Goal: Task Accomplishment & Management: Use online tool/utility

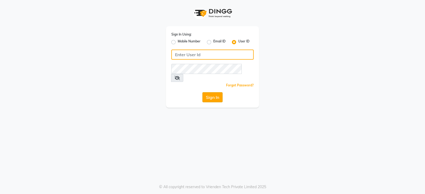
type input "bridalvilla"
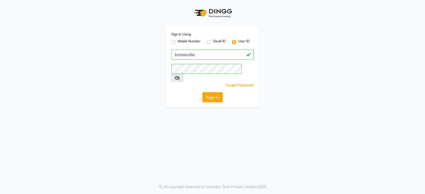
click at [212, 92] on button "Sign In" at bounding box center [212, 97] width 20 height 10
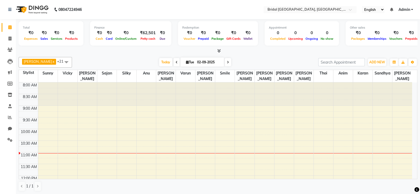
click at [274, 84] on div at bounding box center [283, 94] width 19 height 23
click at [8, 41] on span at bounding box center [9, 39] width 9 height 6
select select "service"
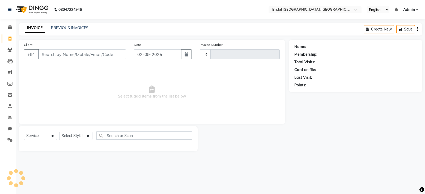
type input "0039"
select select "8752"
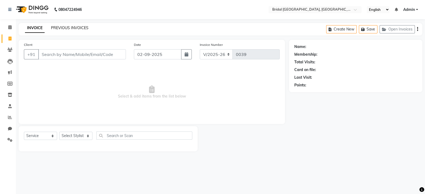
click at [67, 26] on link "PREVIOUS INVOICES" at bounding box center [69, 27] width 37 height 5
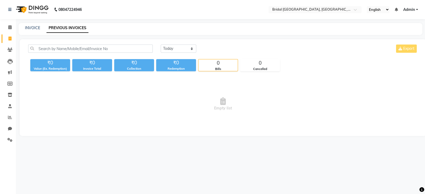
click at [67, 26] on link "PREVIOUS INVOICES" at bounding box center [67, 28] width 42 height 10
click at [11, 40] on icon at bounding box center [9, 39] width 3 height 4
select select "service"
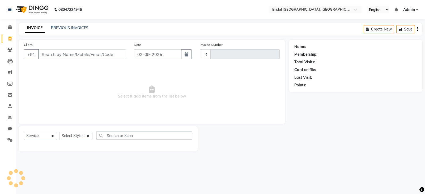
type input "0039"
select select "8752"
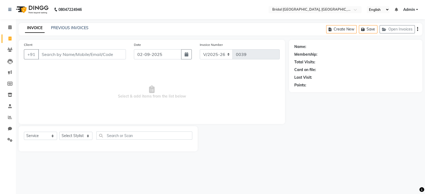
click at [75, 25] on div "PREVIOUS INVOICES" at bounding box center [69, 28] width 37 height 6
click at [72, 31] on div "INVOICE PREVIOUS INVOICES" at bounding box center [57, 28] width 76 height 6
click at [141, 55] on input "02-09-2025" at bounding box center [158, 54] width 48 height 10
select select "9"
select select "2025"
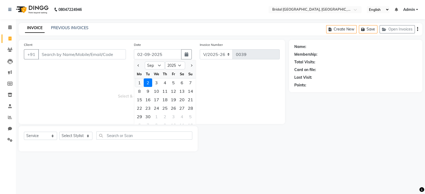
click at [139, 85] on div "1" at bounding box center [139, 83] width 8 height 8
type input "[DATE]"
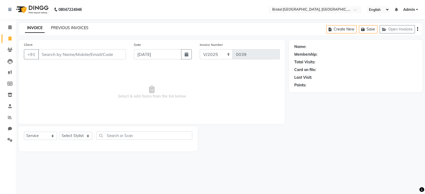
click at [79, 29] on link "PREVIOUS INVOICES" at bounding box center [69, 27] width 37 height 5
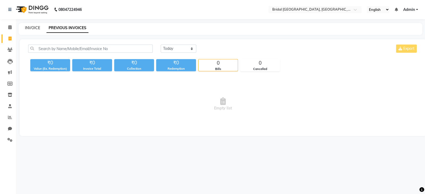
click at [28, 27] on link "INVOICE" at bounding box center [32, 27] width 15 height 5
select select "8752"
select select "service"
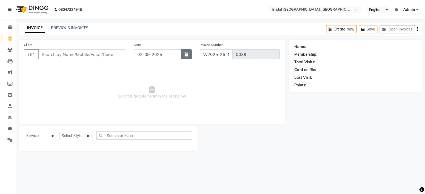
click at [189, 56] on button "button" at bounding box center [186, 54] width 11 height 10
select select "9"
select select "2025"
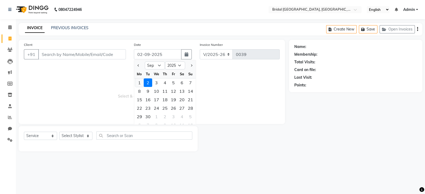
click at [140, 85] on div "1" at bounding box center [139, 83] width 8 height 8
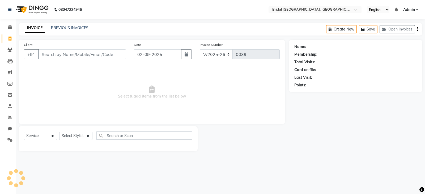
type input "[DATE]"
click at [67, 28] on link "PREVIOUS INVOICES" at bounding box center [69, 27] width 37 height 5
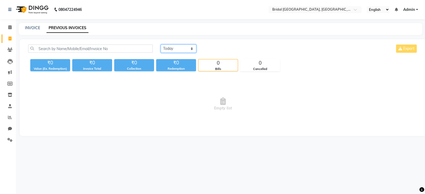
click at [193, 48] on select "[DATE] [DATE] Custom Range" at bounding box center [179, 49] width 36 height 8
select select "[DATE]"
click at [161, 45] on select "[DATE] [DATE] Custom Range" at bounding box center [179, 49] width 36 height 8
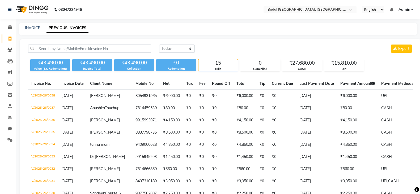
click at [30, 35] on div "INVOICE PREVIOUS INVOICES" at bounding box center [218, 29] width 399 height 12
click at [33, 29] on link "INVOICE" at bounding box center [32, 27] width 15 height 5
select select "service"
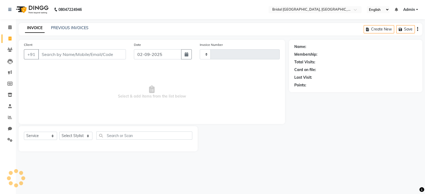
type input "0039"
select select "8752"
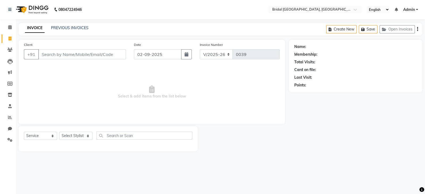
click at [393, 113] on div "Name: Membership: Total Visits: Card on file: Last Visit: Points:" at bounding box center [357, 96] width 137 height 112
drag, startPoint x: 94, startPoint y: 60, endPoint x: 97, endPoint y: 55, distance: 6.1
click at [97, 55] on div "Client +91" at bounding box center [75, 53] width 110 height 22
click at [104, 73] on span "Select & add items from the list below" at bounding box center [152, 92] width 256 height 53
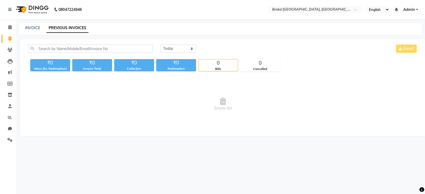
select select "8752"
select select "service"
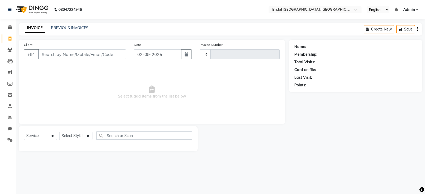
type input "0039"
select select "8752"
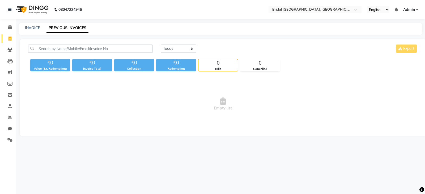
click at [41, 30] on div "INVOICE PREVIOUS INVOICES" at bounding box center [217, 28] width 397 height 6
click at [38, 30] on link "INVOICE" at bounding box center [32, 27] width 15 height 5
select select "8752"
select select "service"
